Goal: Task Accomplishment & Management: Use online tool/utility

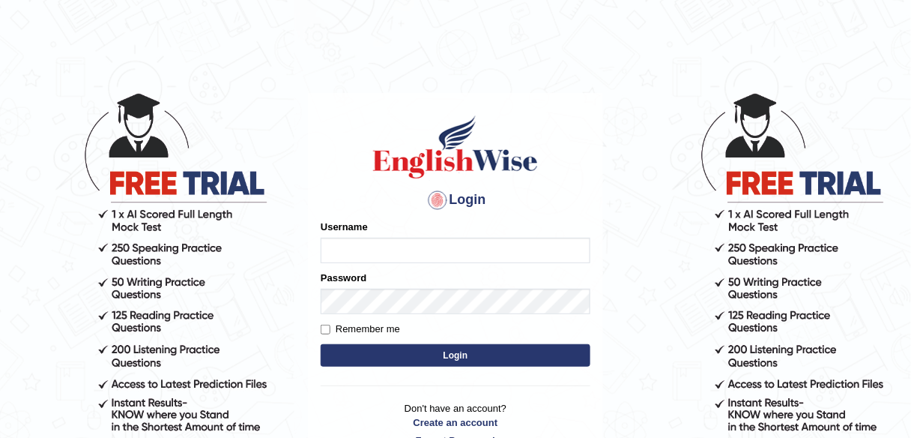
type input "Ashnakumar"
click at [387, 361] on button "Login" at bounding box center [456, 355] width 270 height 22
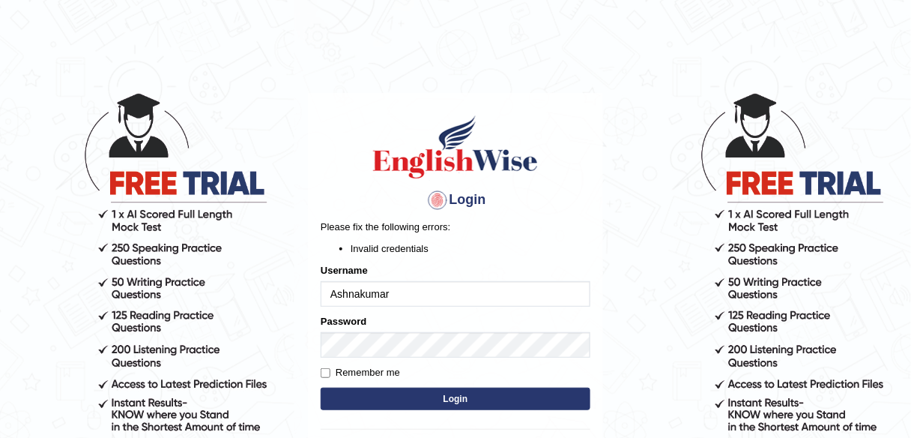
click at [343, 393] on button "Login" at bounding box center [456, 398] width 270 height 22
click at [405, 298] on input "Ashnakumar" at bounding box center [456, 293] width 270 height 25
type input "A"
type input "532024"
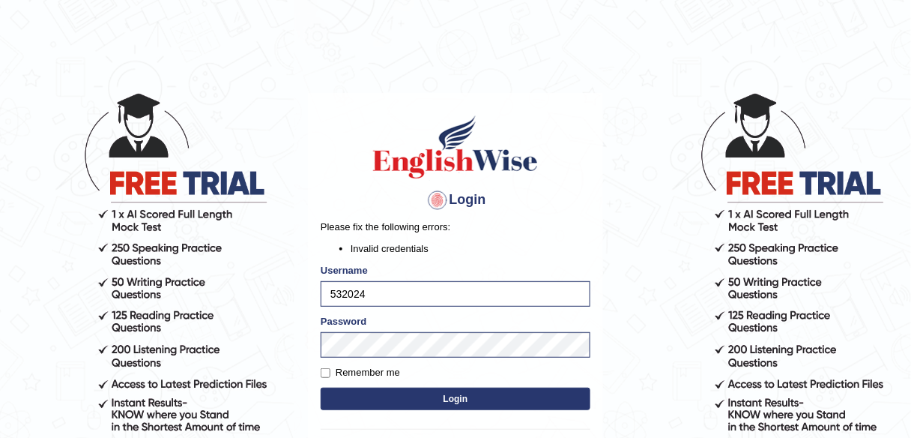
click at [377, 395] on button "Login" at bounding box center [456, 398] width 270 height 22
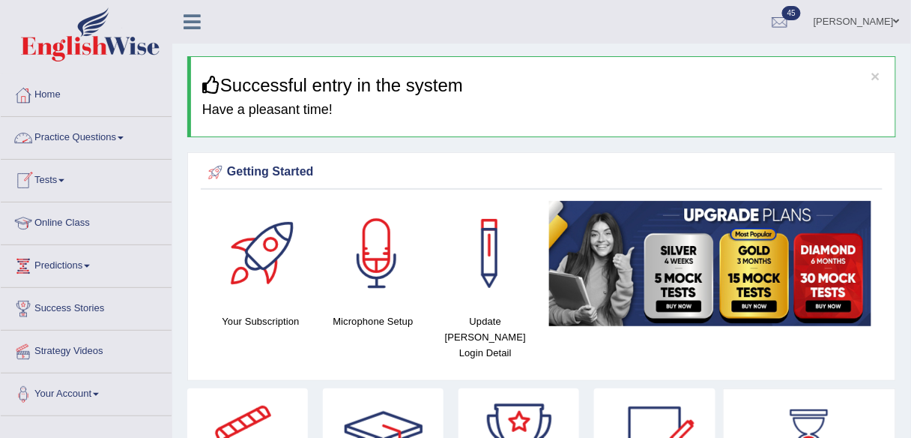
click at [105, 145] on link "Practice Questions" at bounding box center [86, 135] width 171 height 37
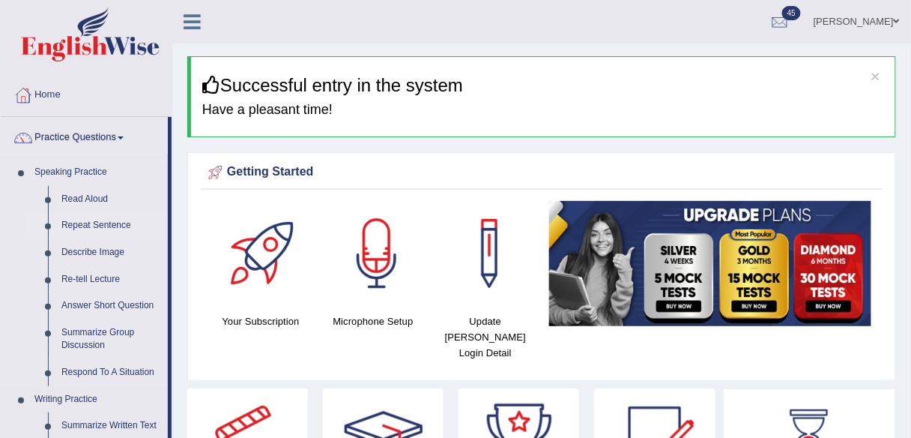
click at [76, 225] on link "Repeat Sentence" at bounding box center [111, 225] width 113 height 27
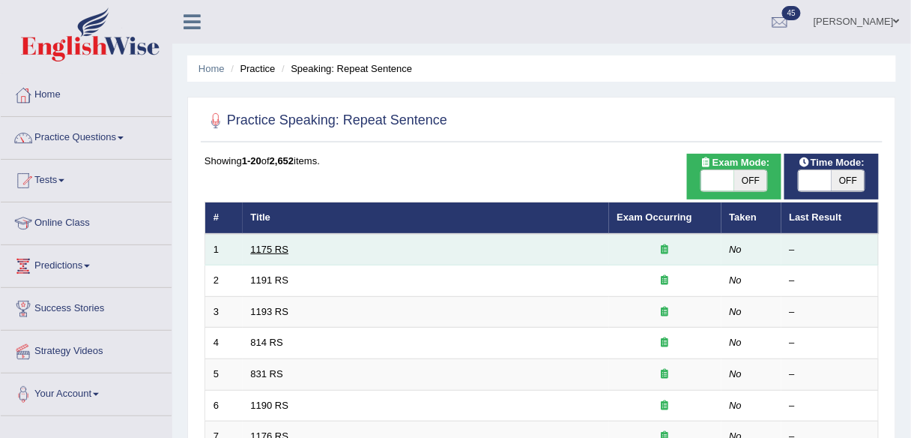
click at [269, 250] on link "1175 RS" at bounding box center [270, 249] width 38 height 11
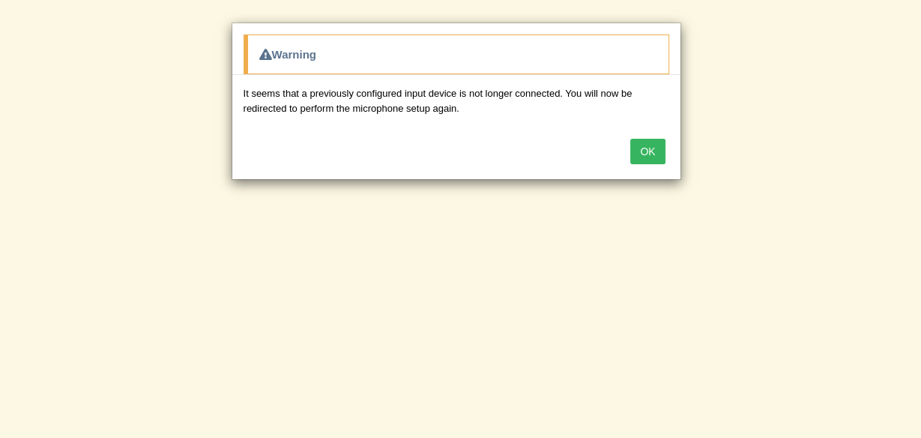
click at [647, 154] on button "OK" at bounding box center [647, 151] width 34 height 25
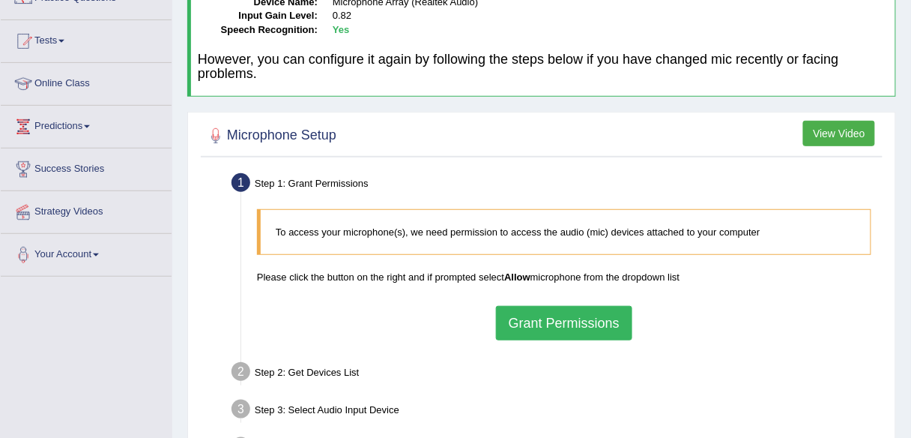
scroll to position [151, 0]
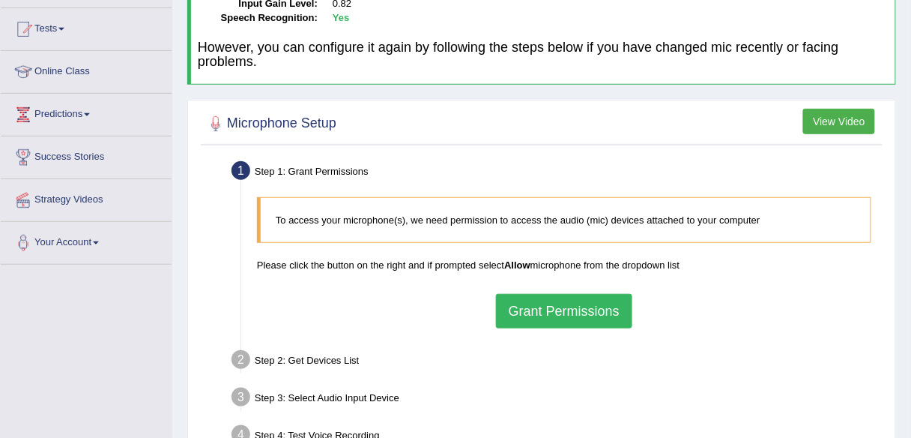
click at [609, 294] on button "Grant Permissions" at bounding box center [564, 311] width 136 height 34
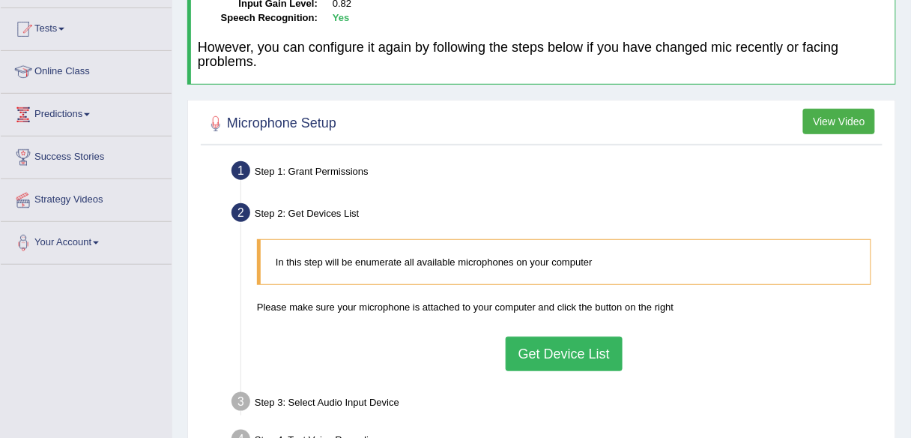
click at [570, 345] on button "Get Device List" at bounding box center [564, 353] width 117 height 34
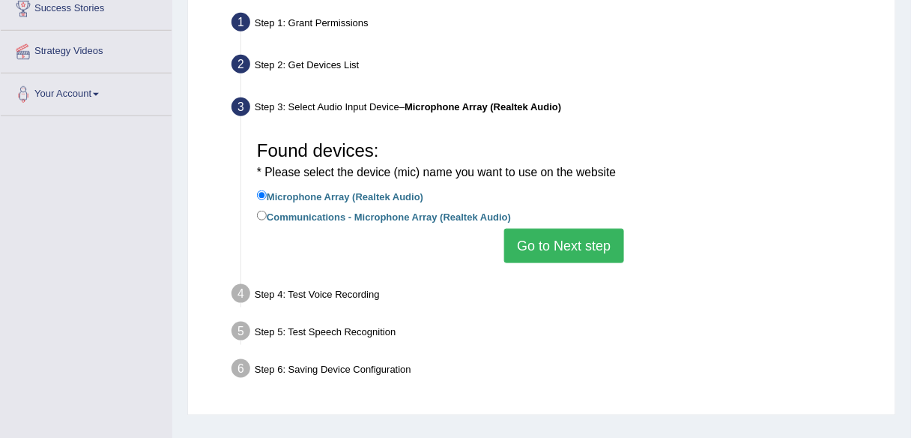
scroll to position [307, 0]
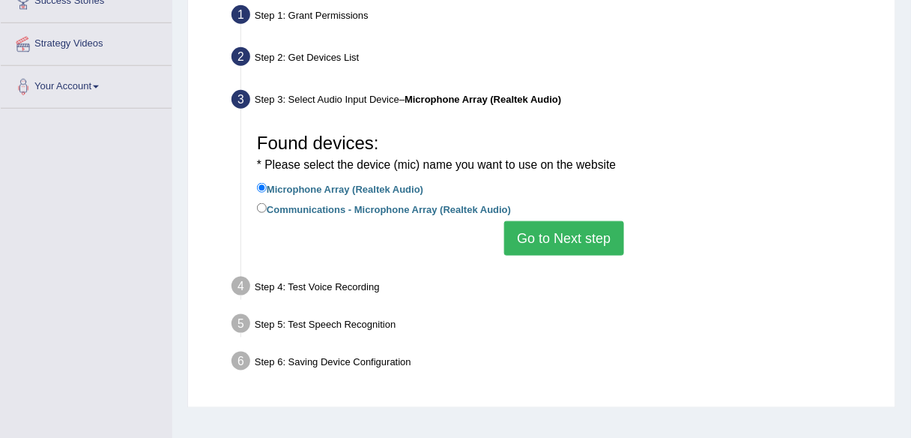
click at [534, 241] on button "Go to Next step" at bounding box center [563, 238] width 119 height 34
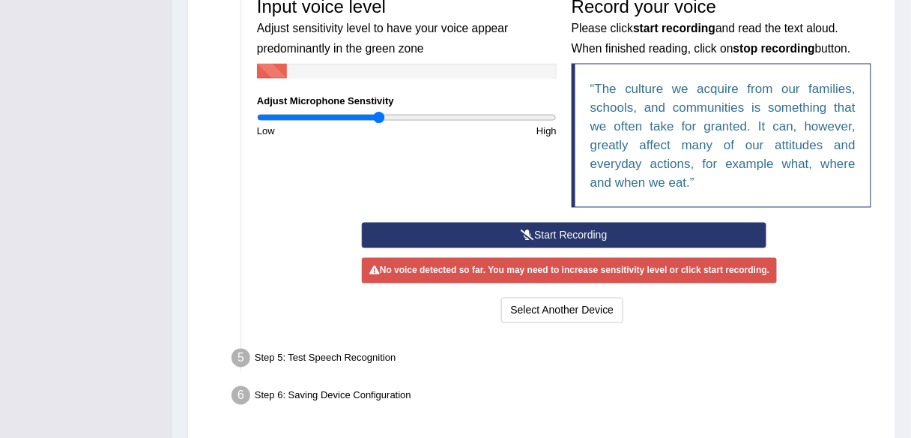
scroll to position [486, 0]
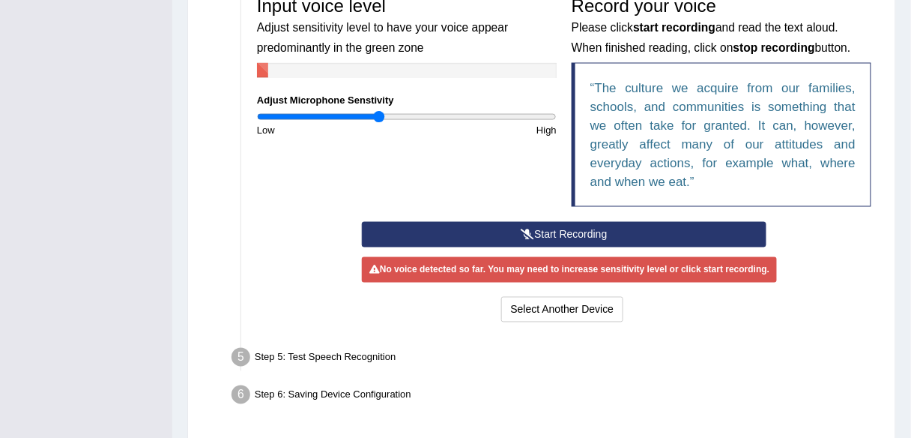
click at [716, 231] on button "Start Recording" at bounding box center [564, 234] width 405 height 25
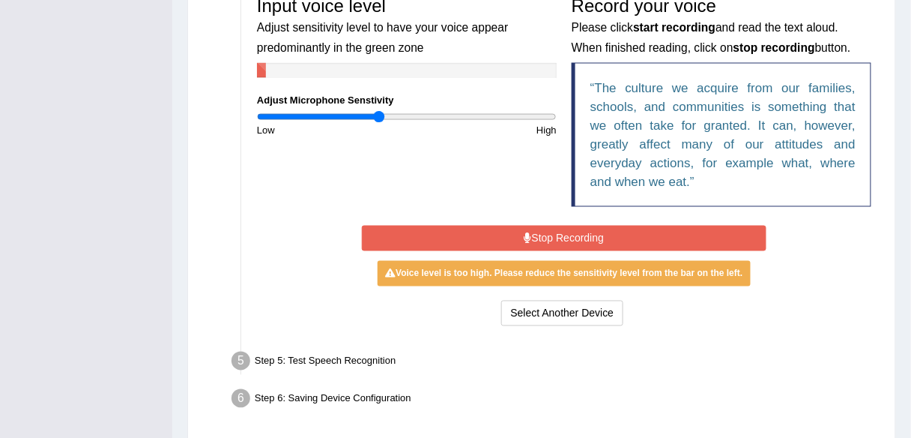
click at [375, 116] on input "range" at bounding box center [407, 117] width 300 height 12
type input "0.74"
click at [369, 115] on input "range" at bounding box center [407, 117] width 300 height 12
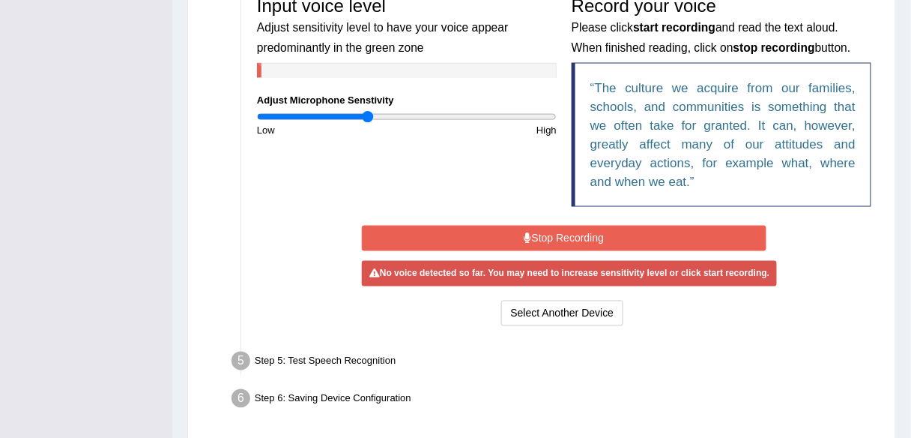
click at [471, 240] on button "Stop Recording" at bounding box center [564, 238] width 405 height 25
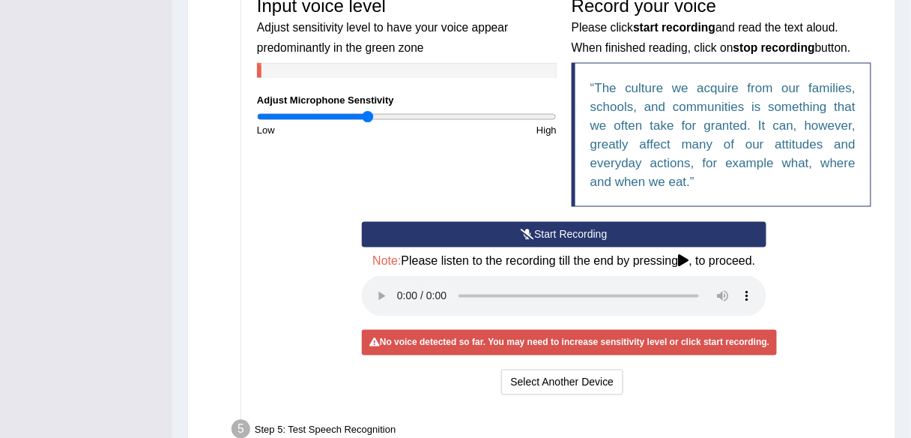
click at [471, 240] on button "Start Recording" at bounding box center [564, 234] width 405 height 25
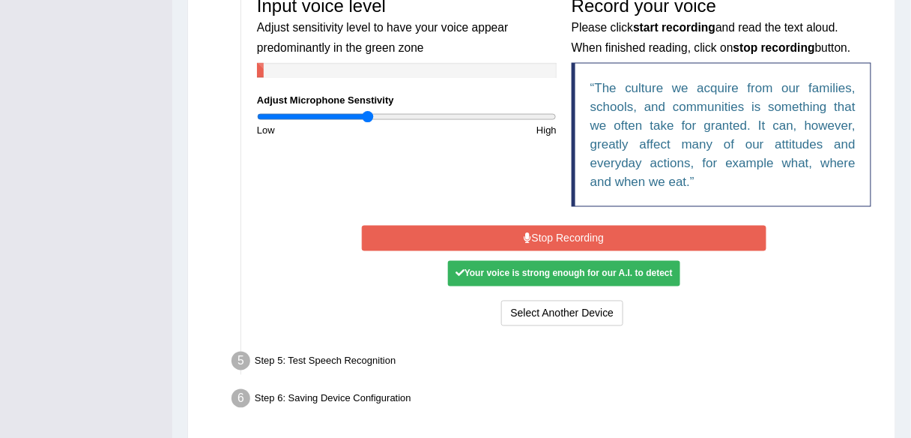
click at [471, 240] on button "Stop Recording" at bounding box center [564, 238] width 405 height 25
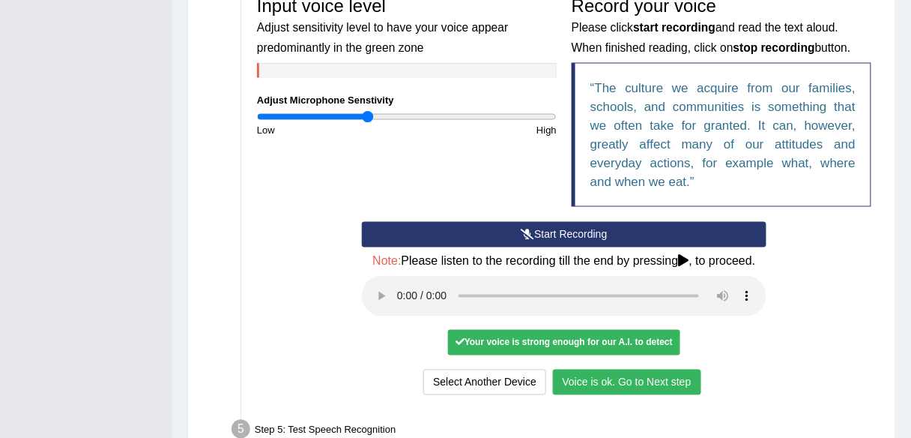
click at [665, 380] on button "Voice is ok. Go to Next step" at bounding box center [627, 381] width 148 height 25
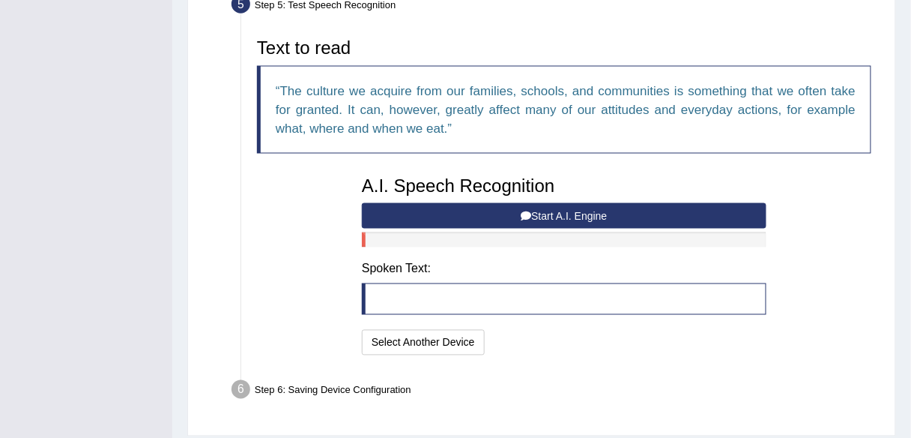
click at [694, 211] on button "Start A.I. Engine" at bounding box center [564, 215] width 405 height 25
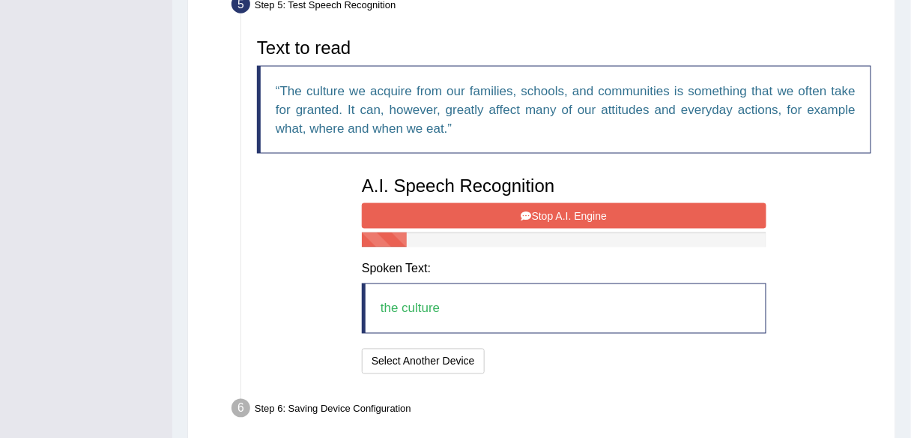
click at [694, 211] on button "Stop A.I. Engine" at bounding box center [564, 215] width 405 height 25
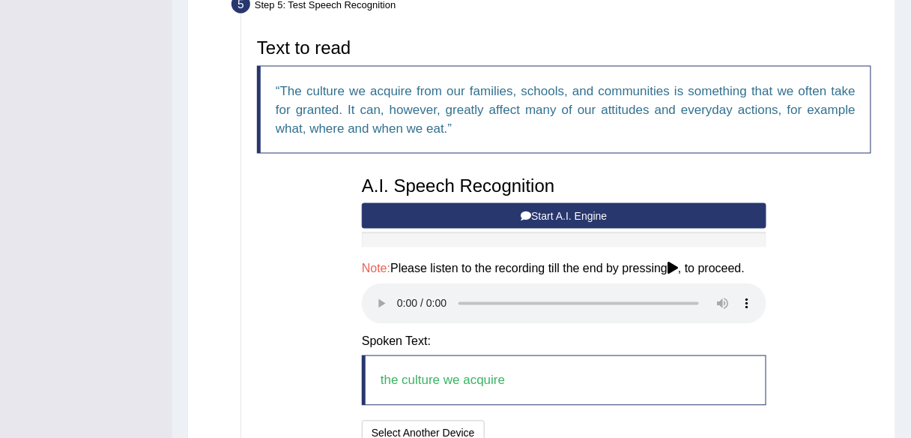
scroll to position [622, 0]
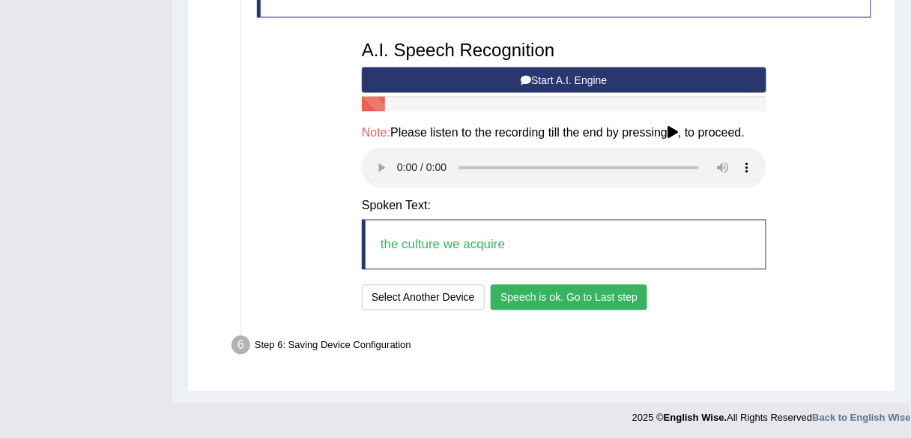
click at [594, 291] on button "Speech is ok. Go to Last step" at bounding box center [569, 297] width 157 height 25
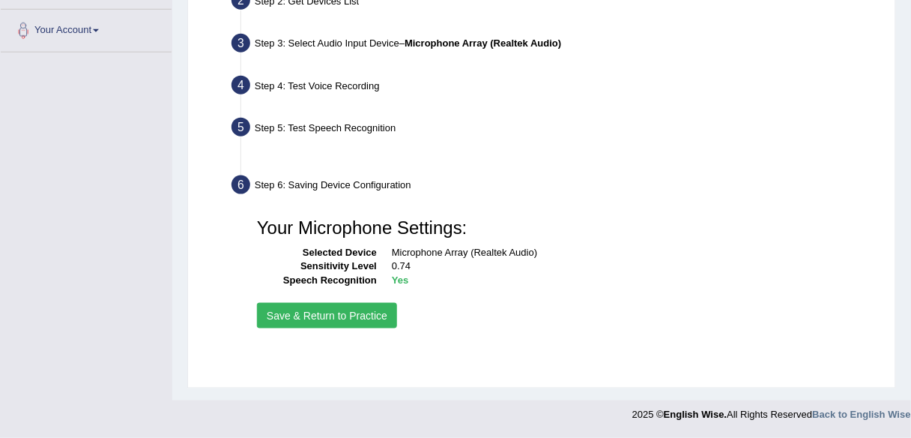
scroll to position [349, 0]
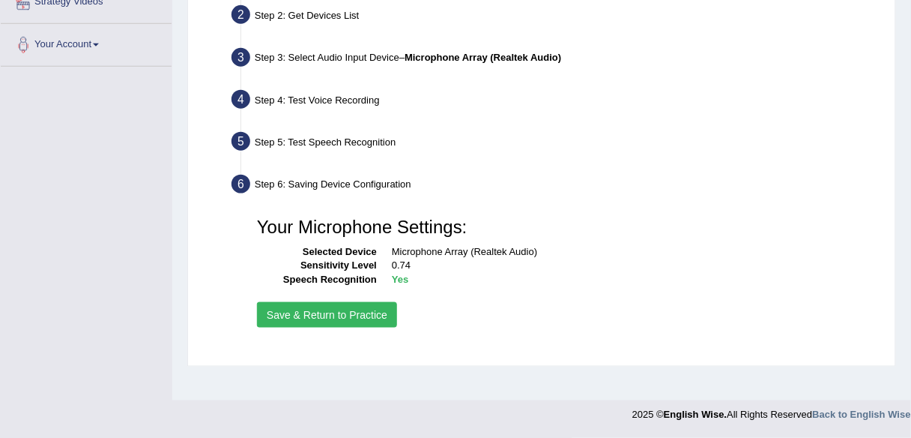
click at [348, 310] on button "Save & Return to Practice" at bounding box center [327, 314] width 140 height 25
